Goal: Contribute content

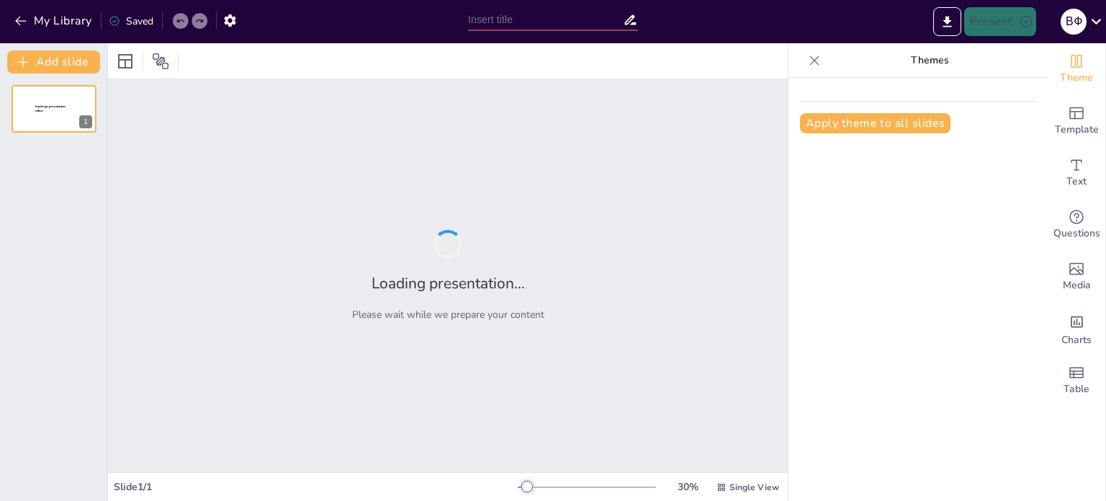
type input "Вступ до гідрології: Основи та структура сучасної науки"
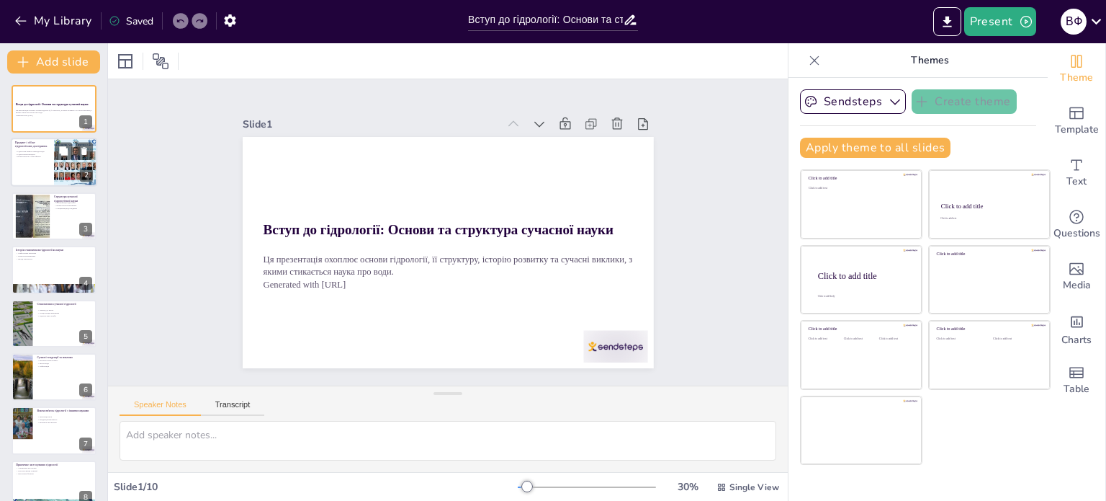
click at [74, 176] on div at bounding box center [75, 162] width 70 height 49
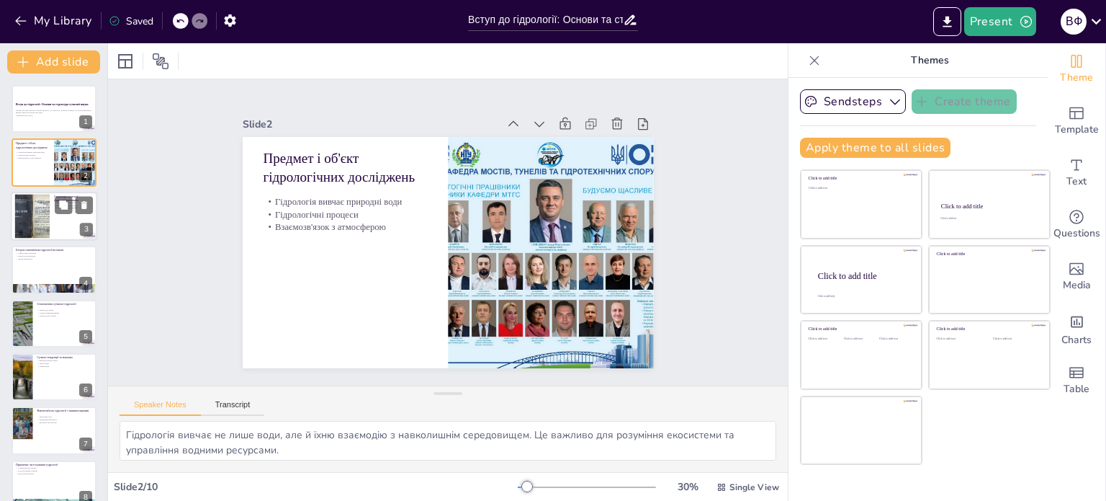
click at [74, 228] on div at bounding box center [54, 216] width 86 height 49
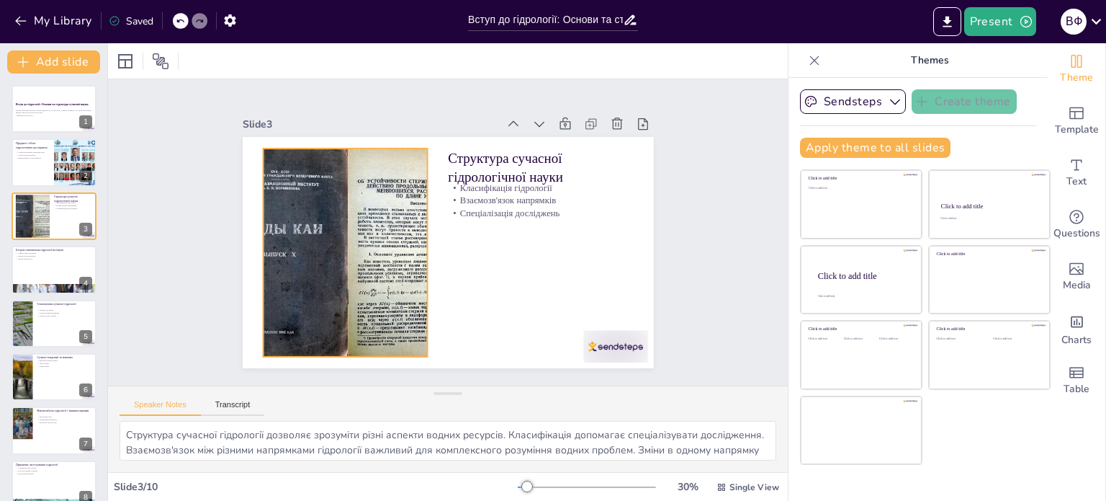
click at [295, 172] on div at bounding box center [345, 252] width 289 height 208
click at [336, 221] on div at bounding box center [343, 219] width 339 height 287
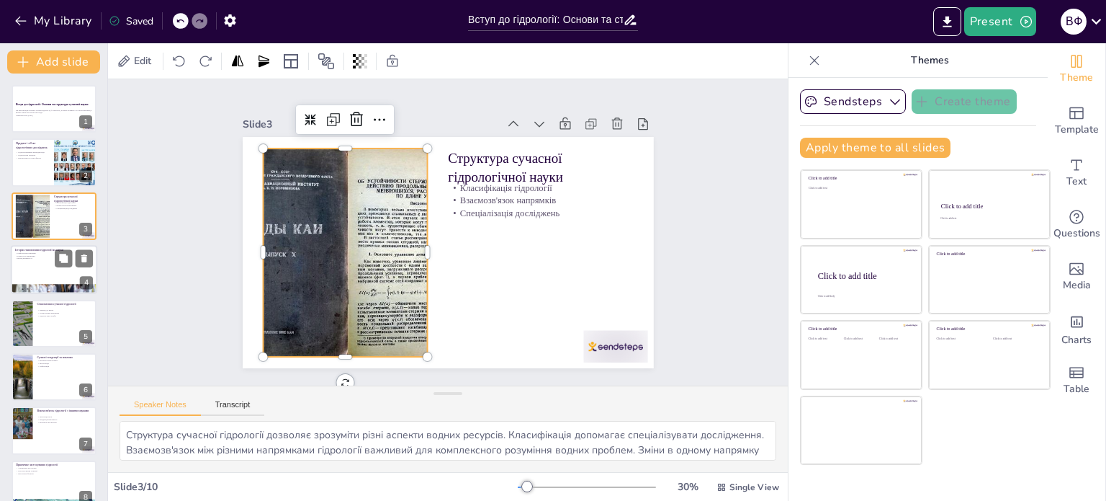
click at [89, 292] on div at bounding box center [54, 288] width 86 height 65
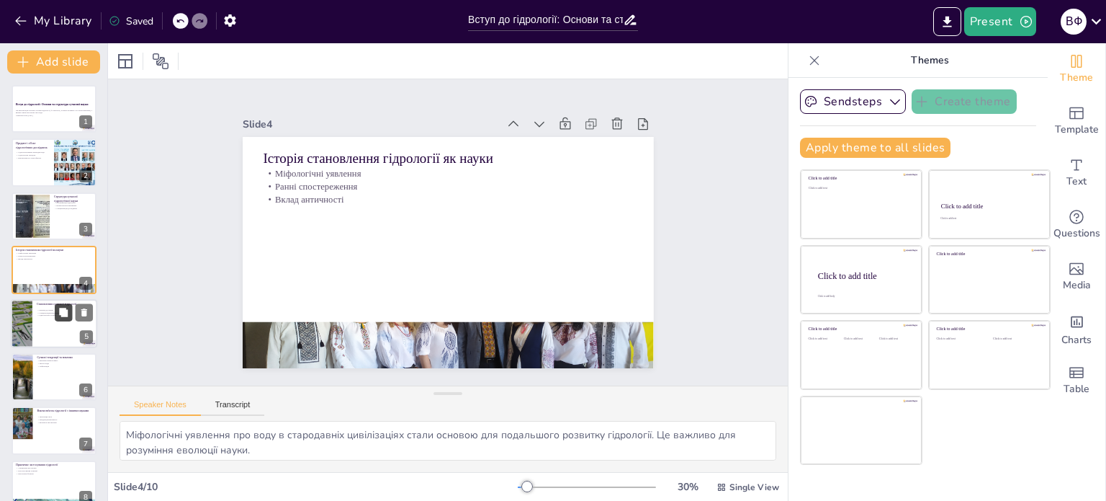
click at [63, 318] on button at bounding box center [63, 311] width 17 height 17
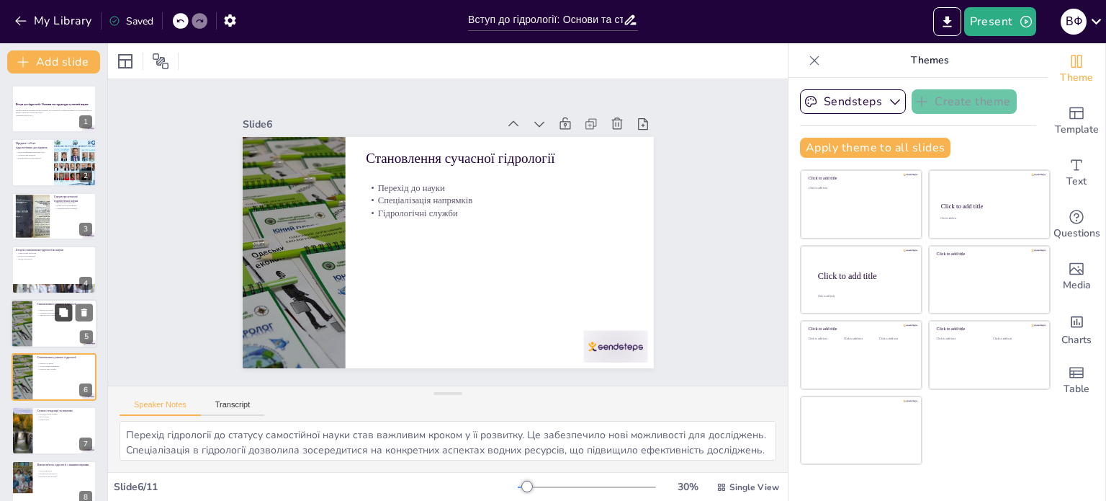
scroll to position [89, 0]
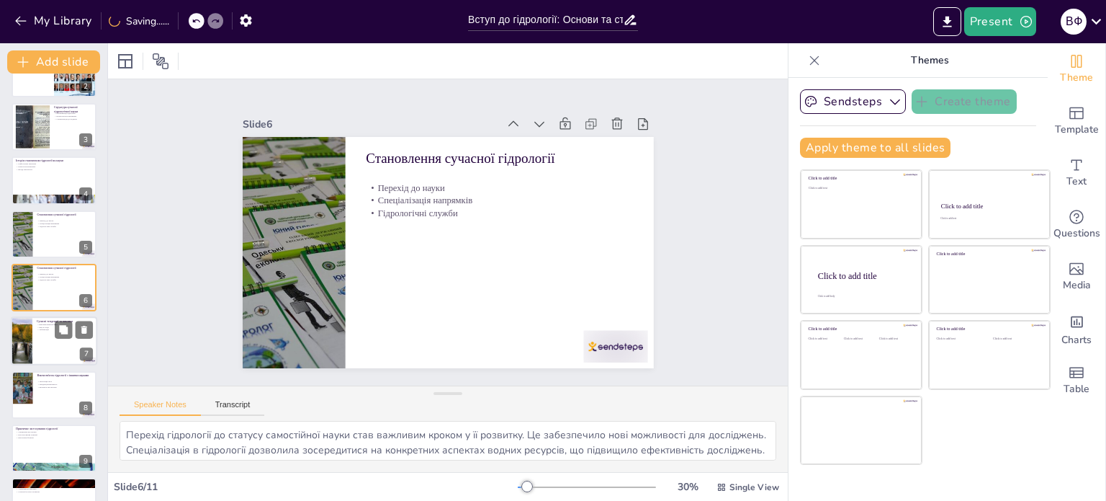
click at [58, 343] on div at bounding box center [54, 341] width 86 height 49
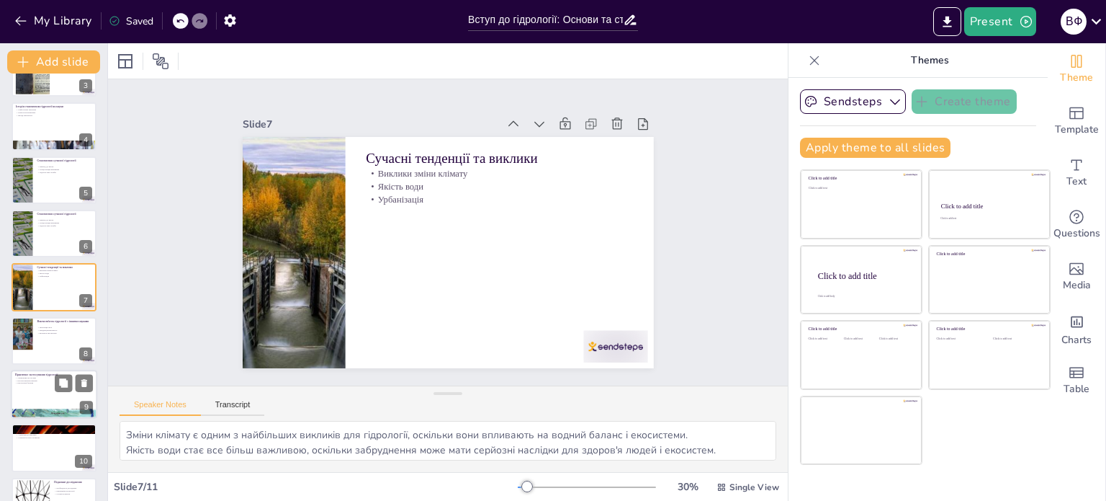
click at [64, 399] on div at bounding box center [54, 394] width 86 height 49
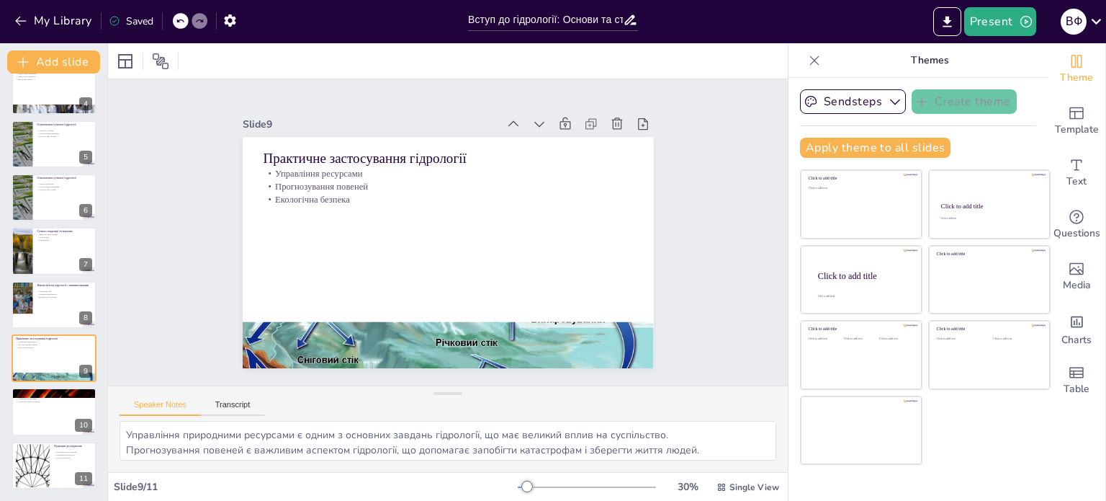
click at [49, 439] on div "Вступ до гідрології: Основи та структура сучасної науки Ця презентація охоплює …" at bounding box center [53, 197] width 107 height 583
click at [43, 411] on div at bounding box center [54, 412] width 86 height 49
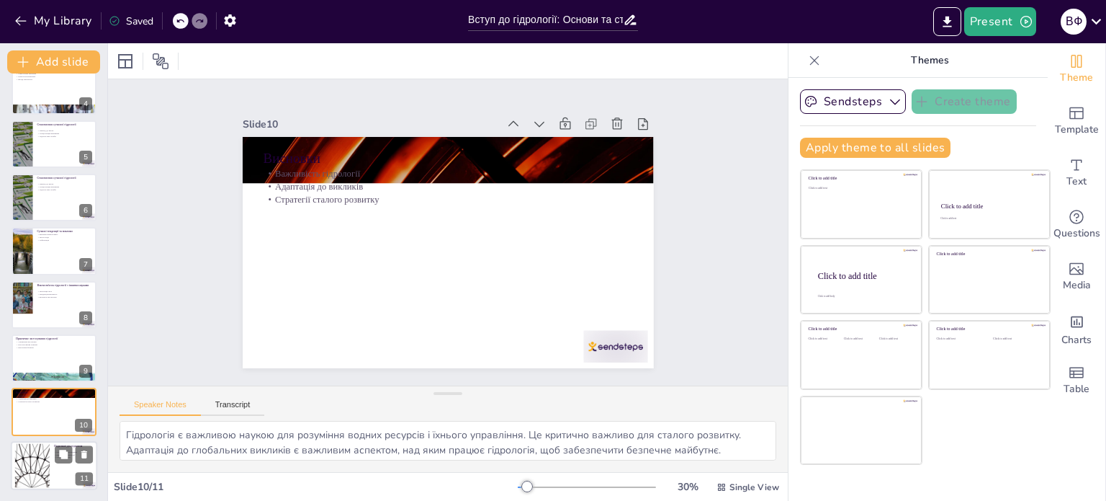
click at [50, 449] on div at bounding box center [54, 465] width 86 height 49
type textarea "Необхідність продовження досліджень у гідрології є ключовою для реагування на н…"
